Goal: Entertainment & Leisure: Browse casually

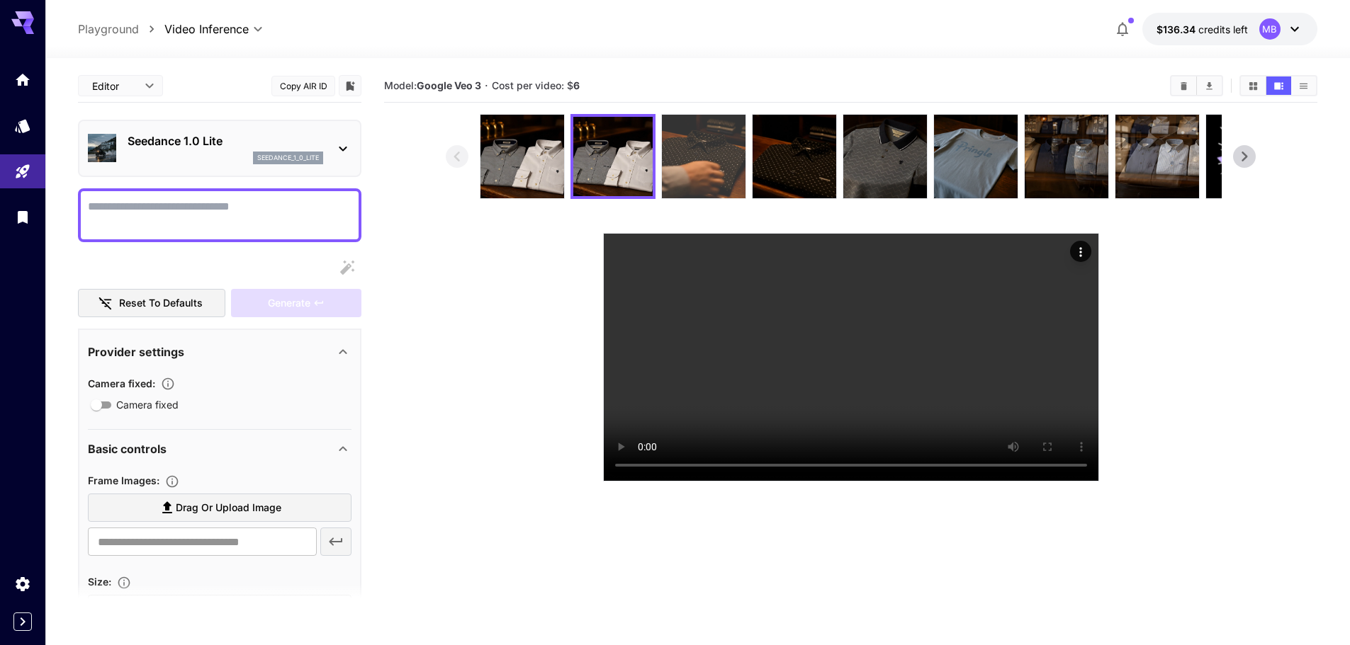
click at [692, 171] on img at bounding box center [704, 157] width 84 height 84
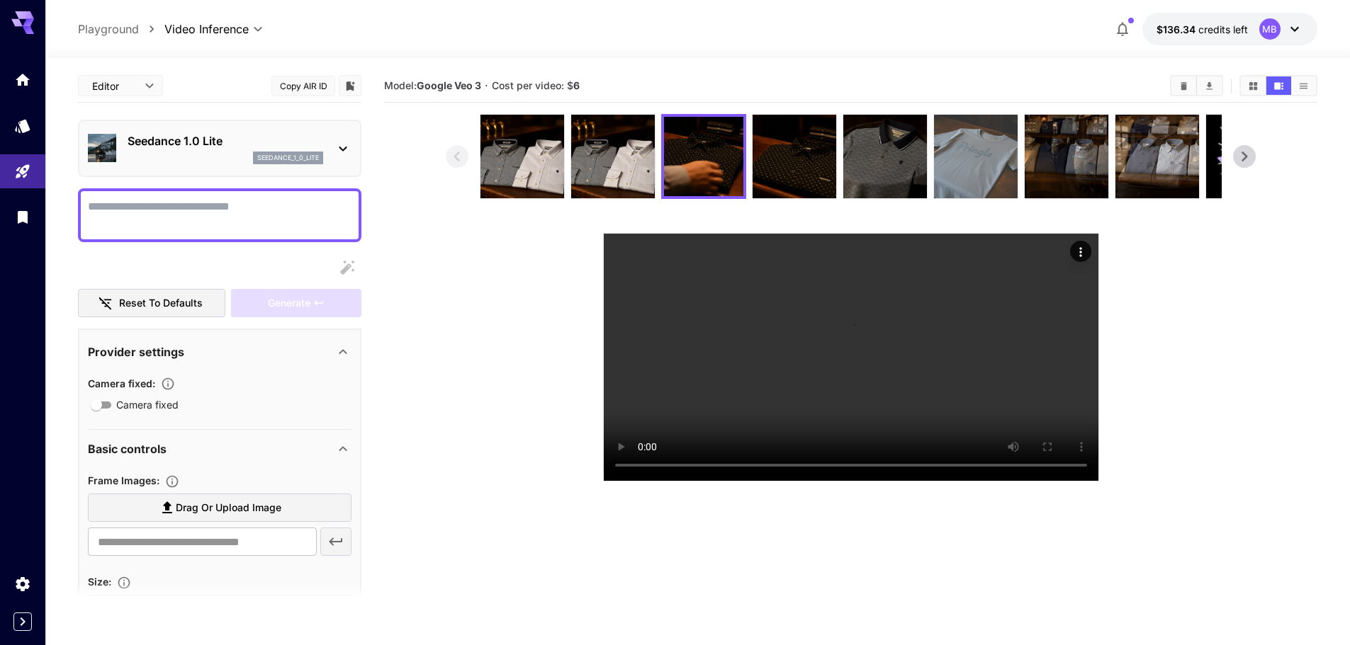
click at [952, 158] on img at bounding box center [976, 157] width 84 height 84
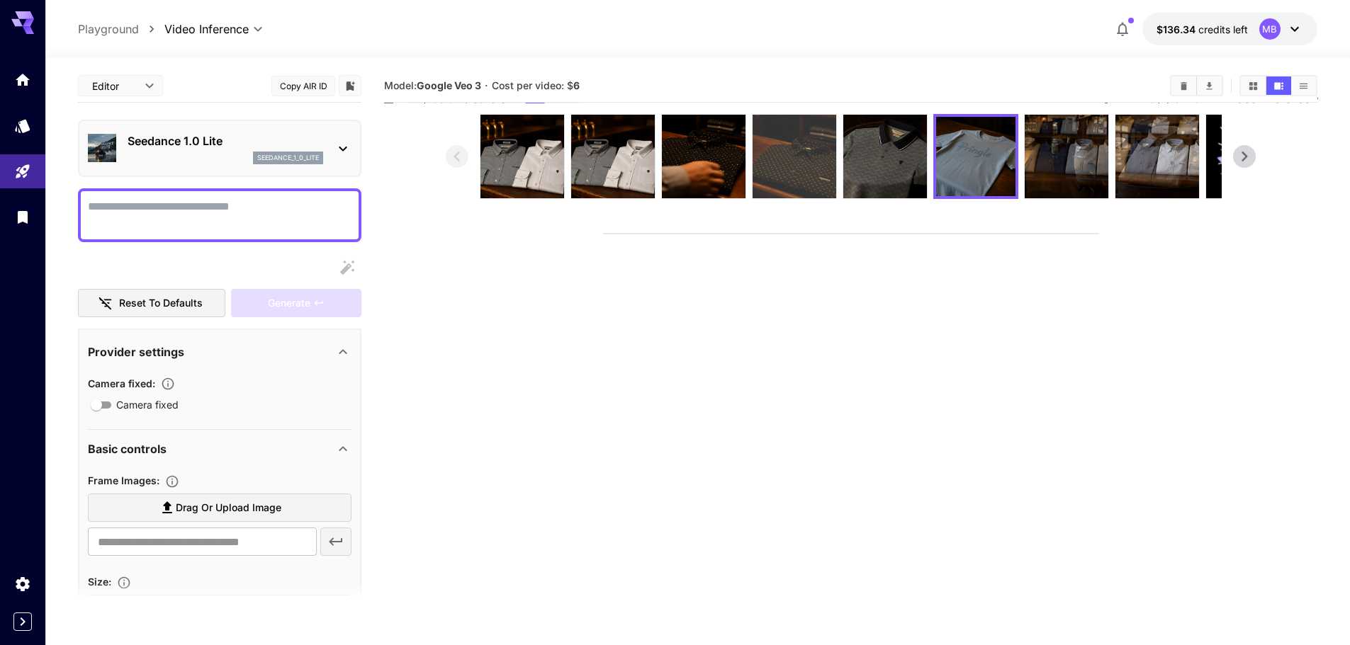
click at [785, 169] on img at bounding box center [794, 157] width 84 height 84
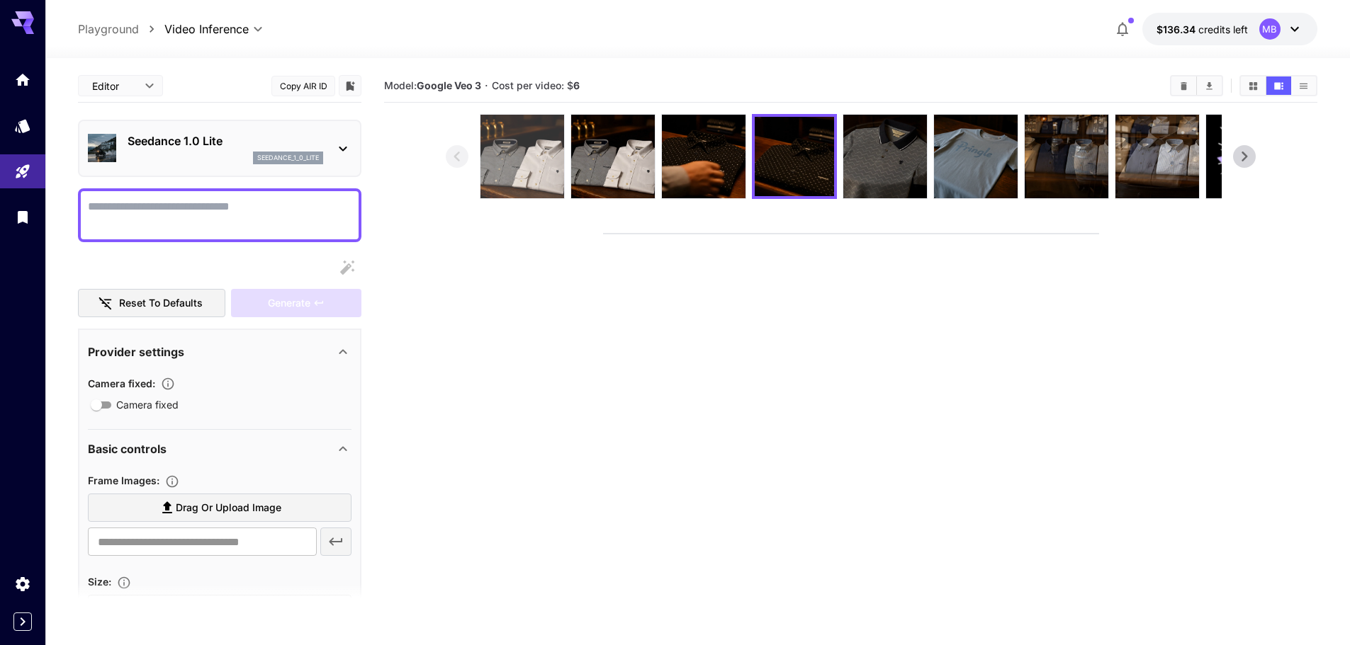
click at [526, 154] on img at bounding box center [522, 157] width 84 height 84
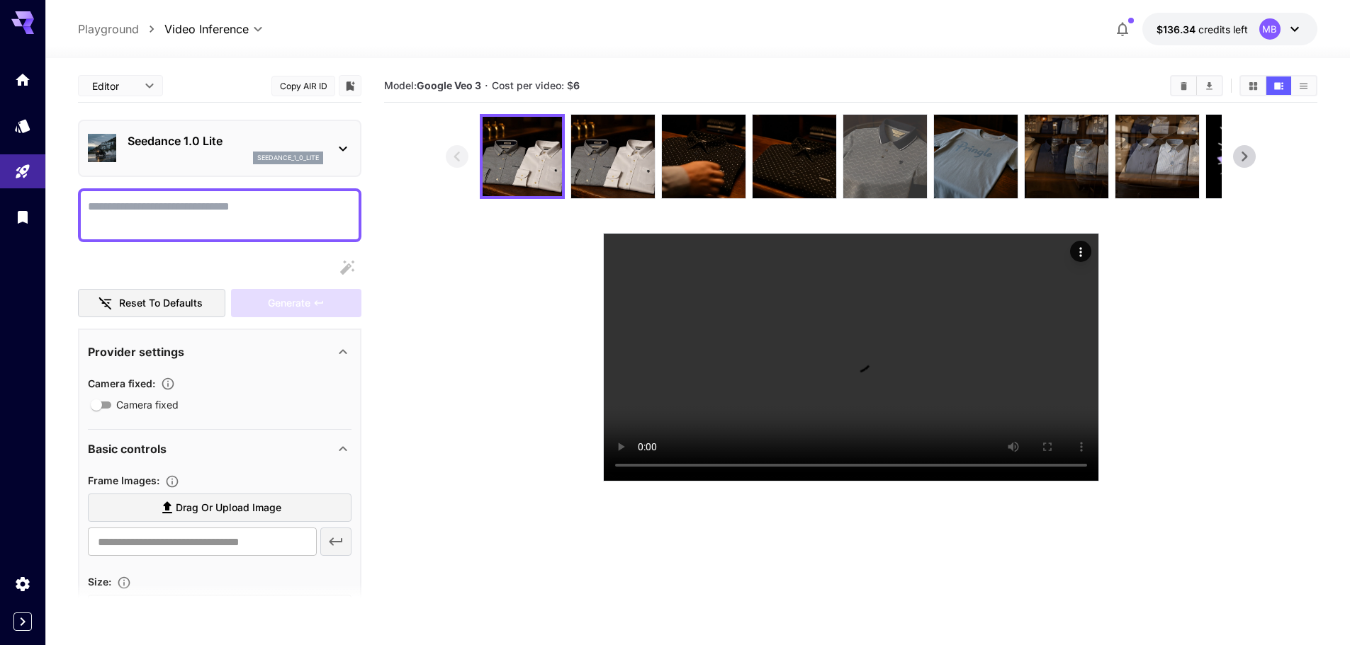
click at [898, 178] on img at bounding box center [885, 157] width 84 height 84
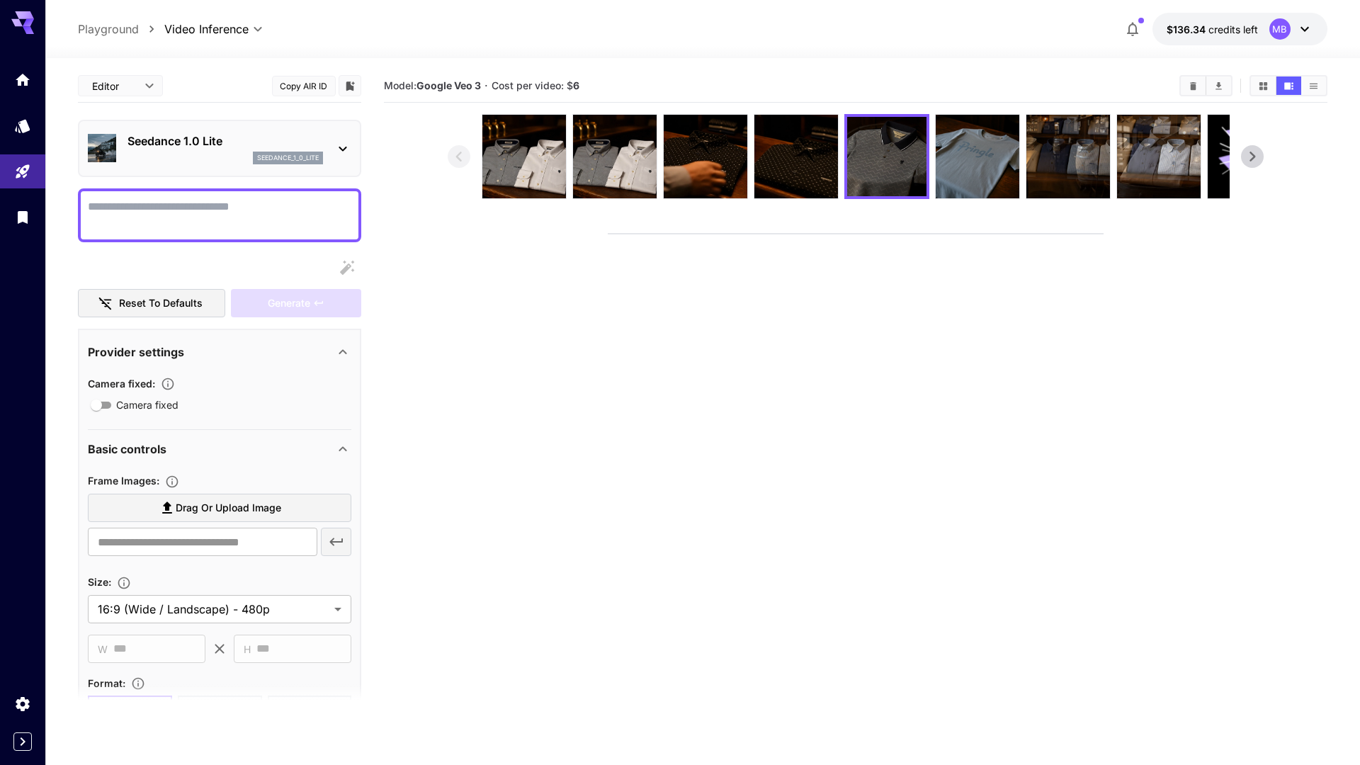
click at [609, 234] on video at bounding box center [856, 234] width 495 height 0
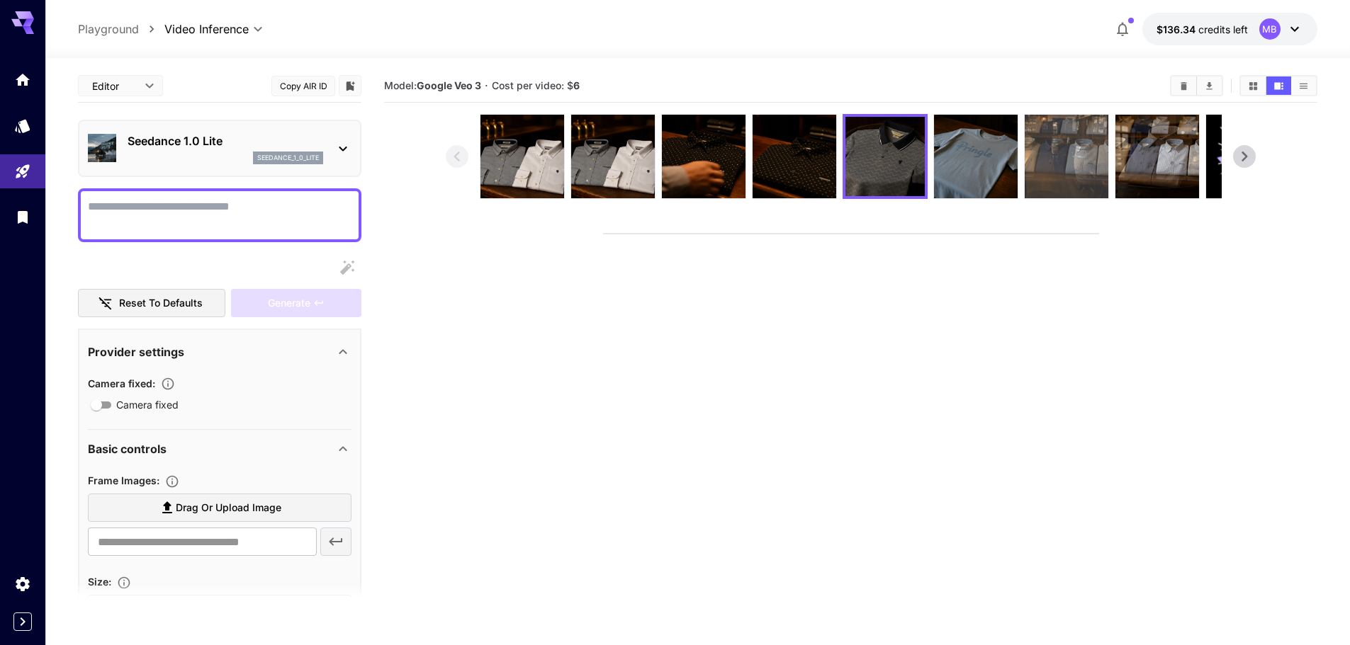
click at [1055, 181] on img at bounding box center [1067, 157] width 84 height 84
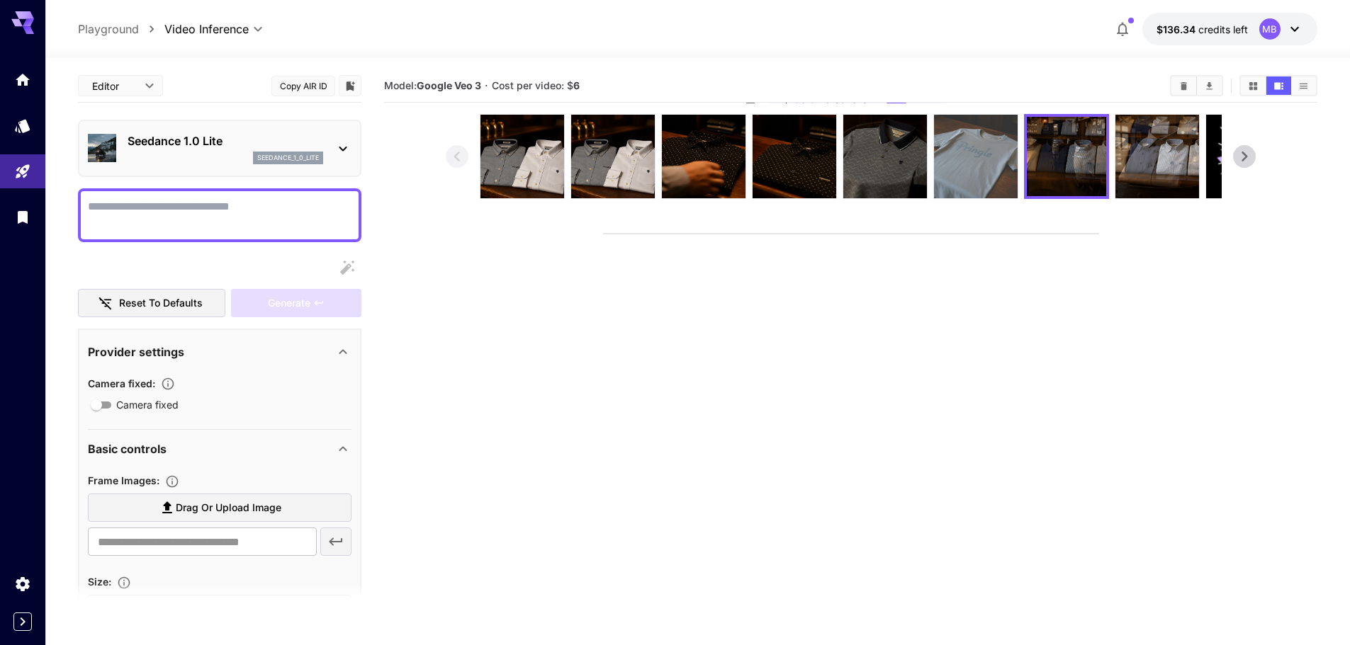
click at [1005, 160] on img at bounding box center [976, 157] width 84 height 84
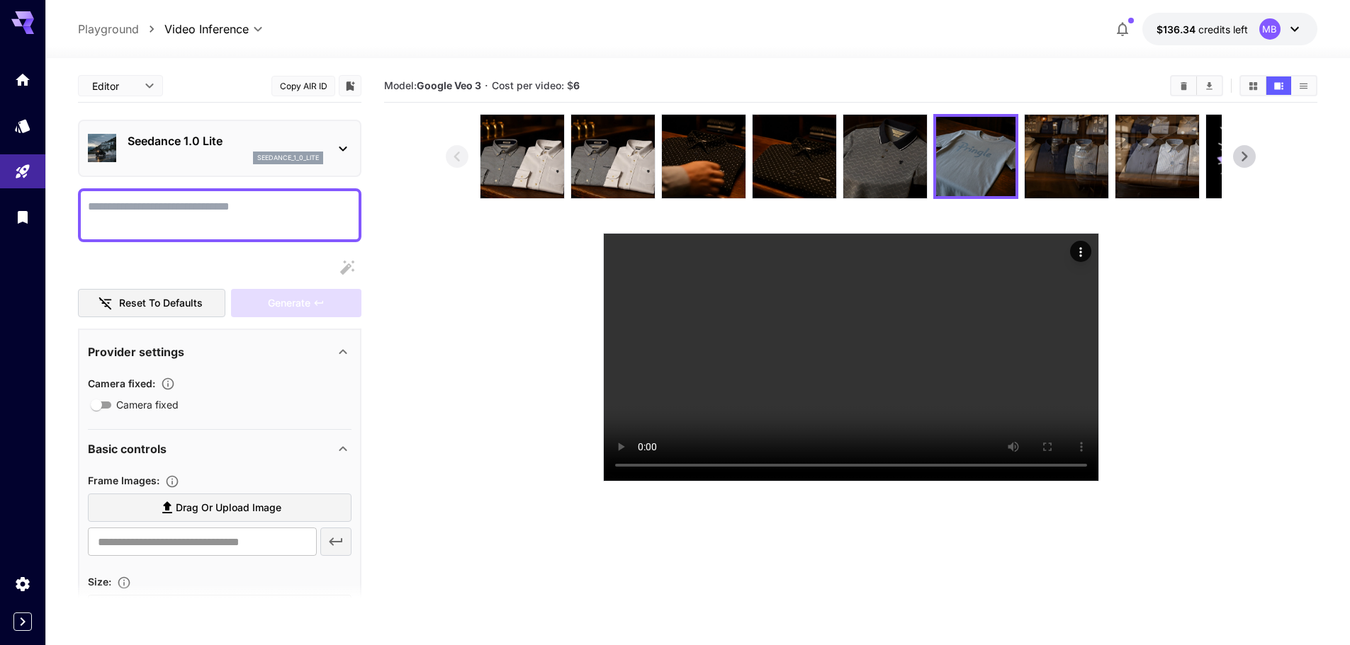
click at [210, 135] on p "Seedance 1.0 Lite" at bounding box center [226, 140] width 196 height 17
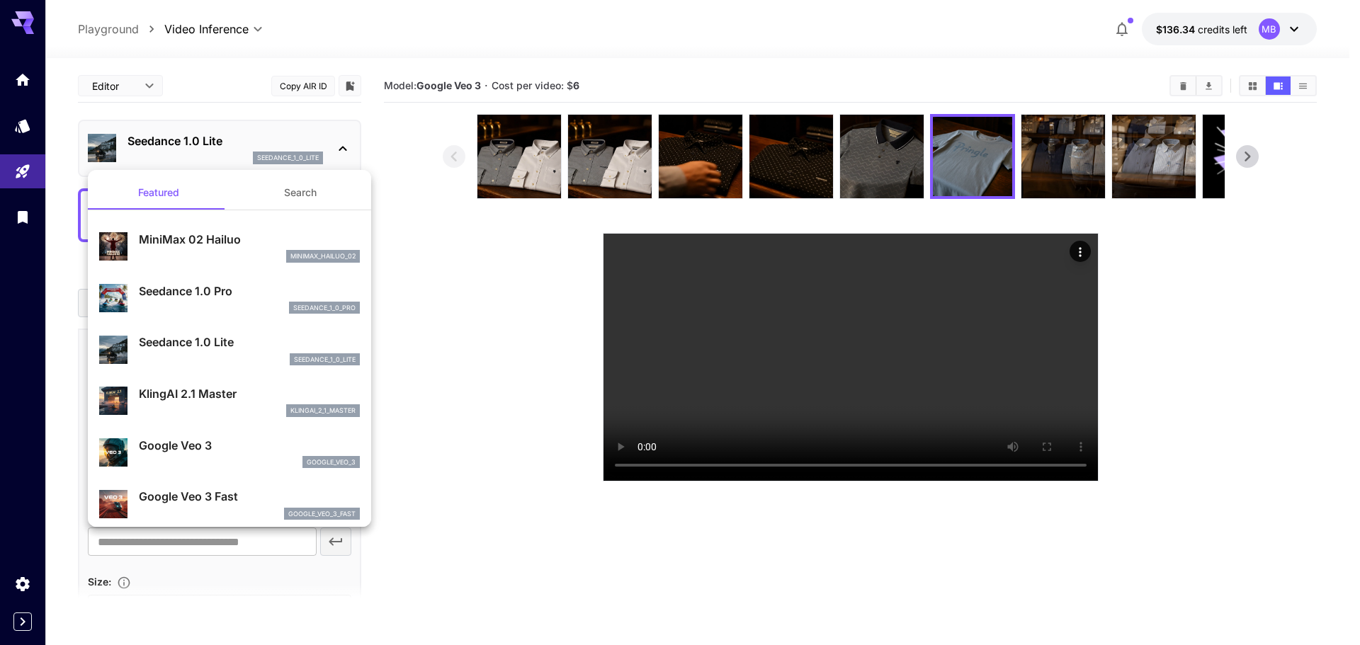
click at [451, 310] on div at bounding box center [680, 322] width 1360 height 645
